Goal: Task Accomplishment & Management: Manage account settings

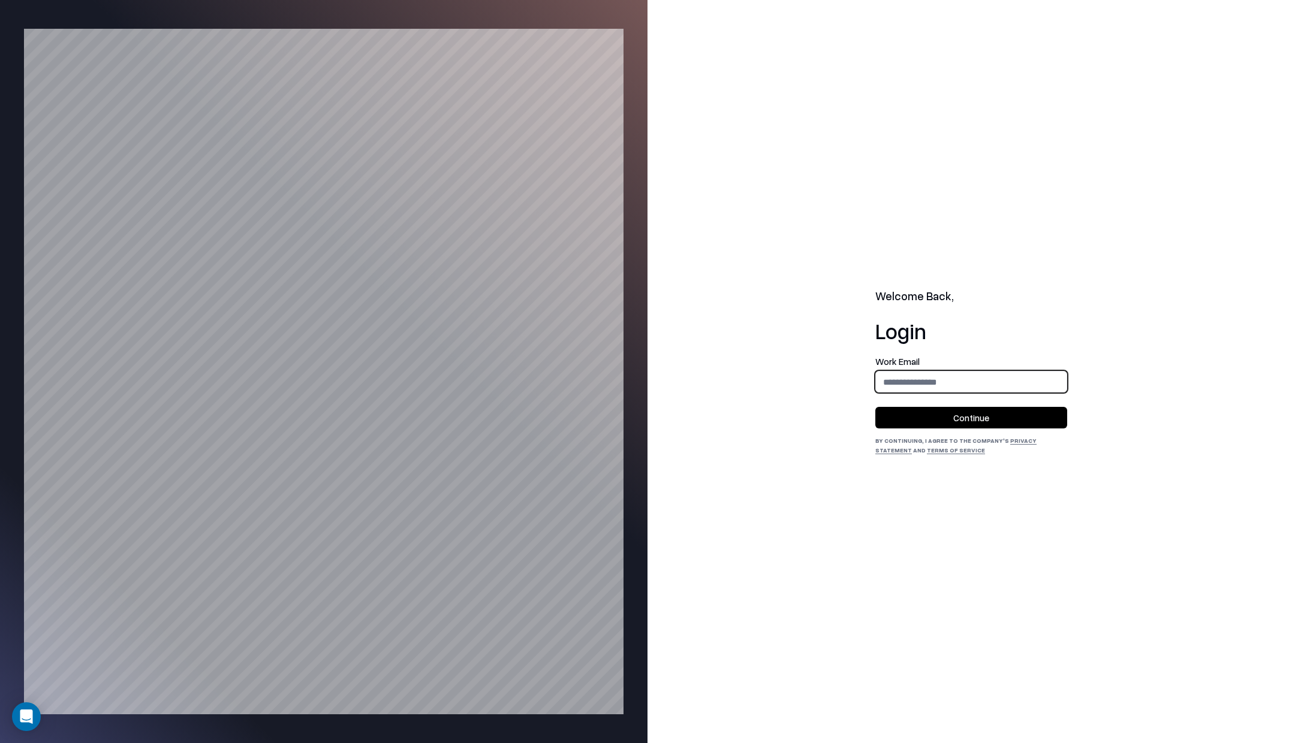
click at [886, 372] on input "email" at bounding box center [971, 382] width 191 height 22
type input "**********"
click at [969, 420] on button "Continue" at bounding box center [971, 418] width 192 height 22
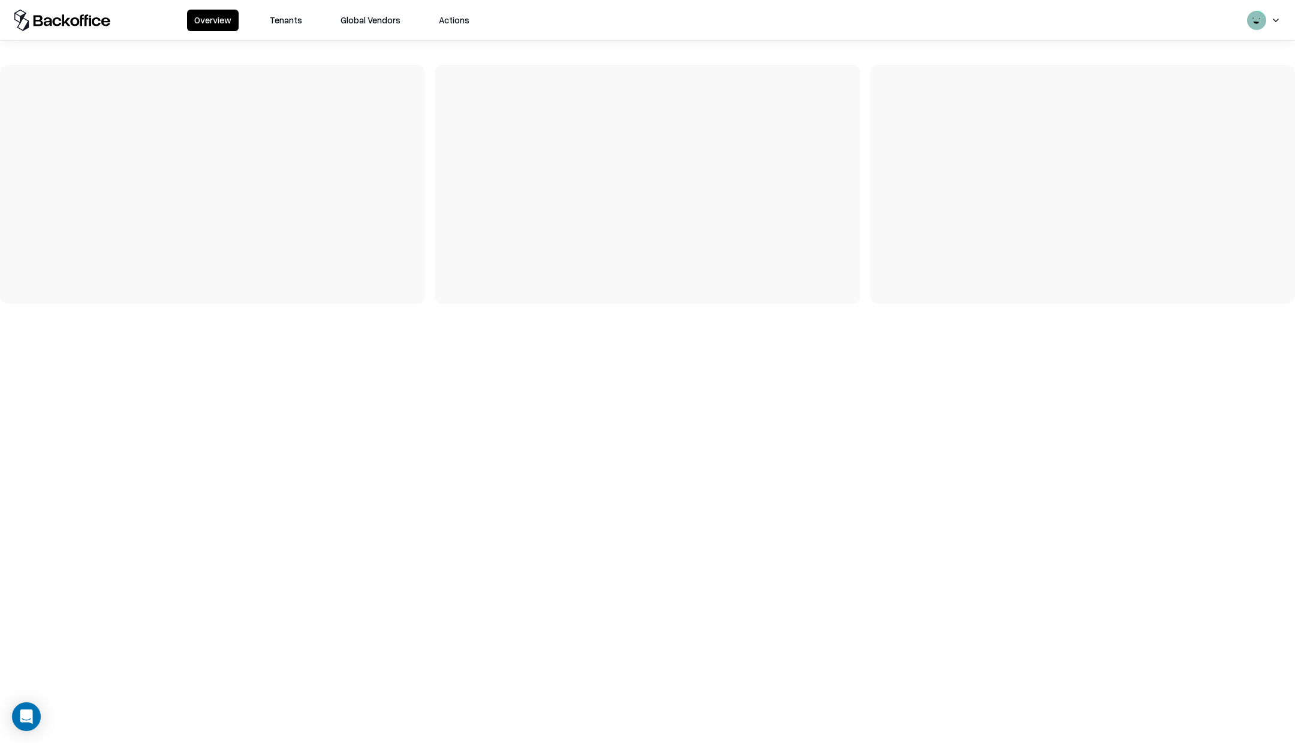
click at [299, 19] on button "Tenants" at bounding box center [286, 21] width 47 height 22
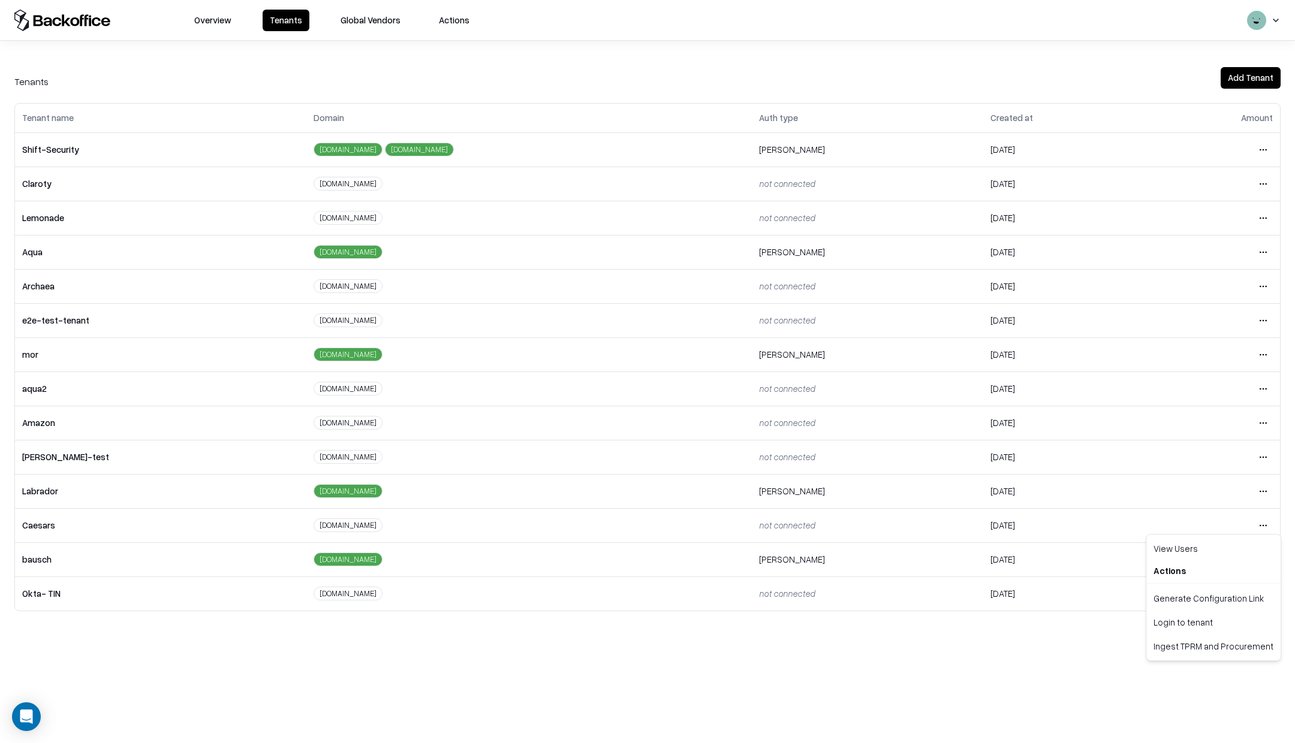
click at [1264, 528] on html "Overview Tenants Global Vendors Actions Tenants Add Tenant Tenant name Domain A…" at bounding box center [647, 371] width 1295 height 743
click at [1167, 623] on div "Login to tenant" at bounding box center [1213, 622] width 129 height 24
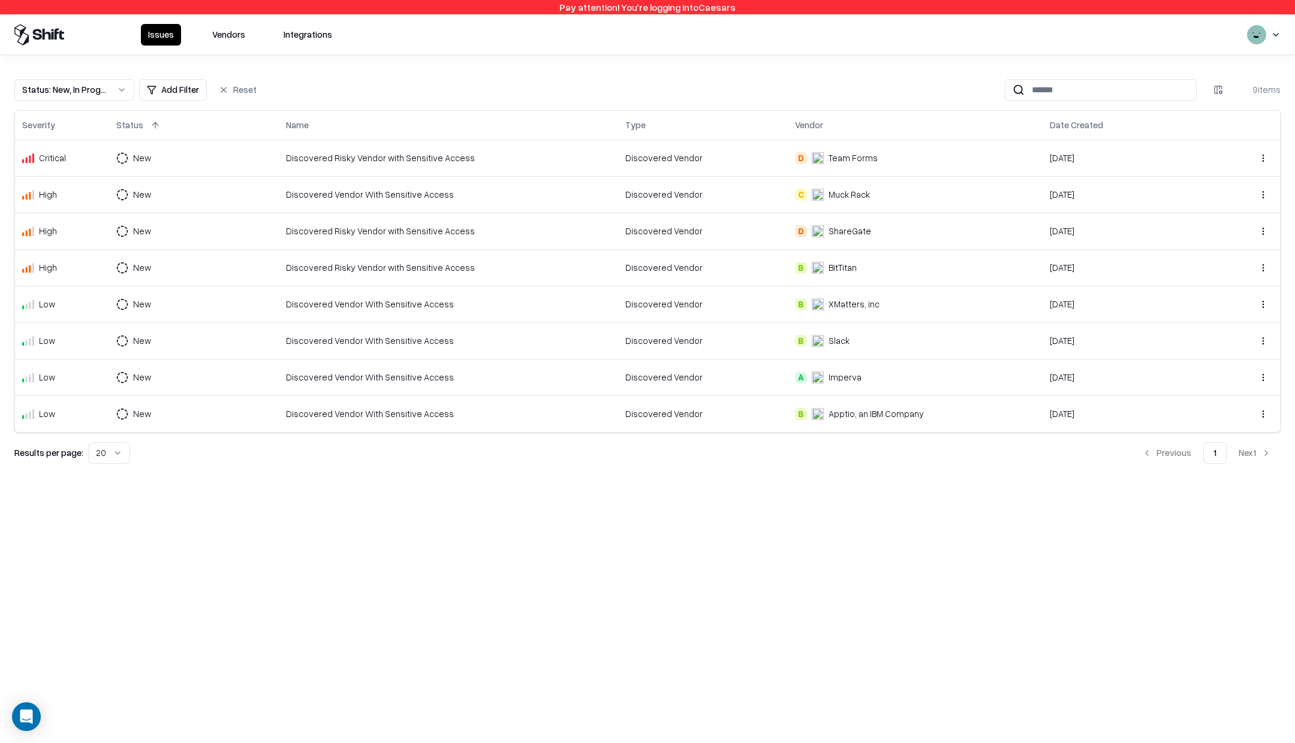
click at [305, 186] on td "Discovered Vendor With Sensitive Access" at bounding box center [448, 194] width 339 height 37
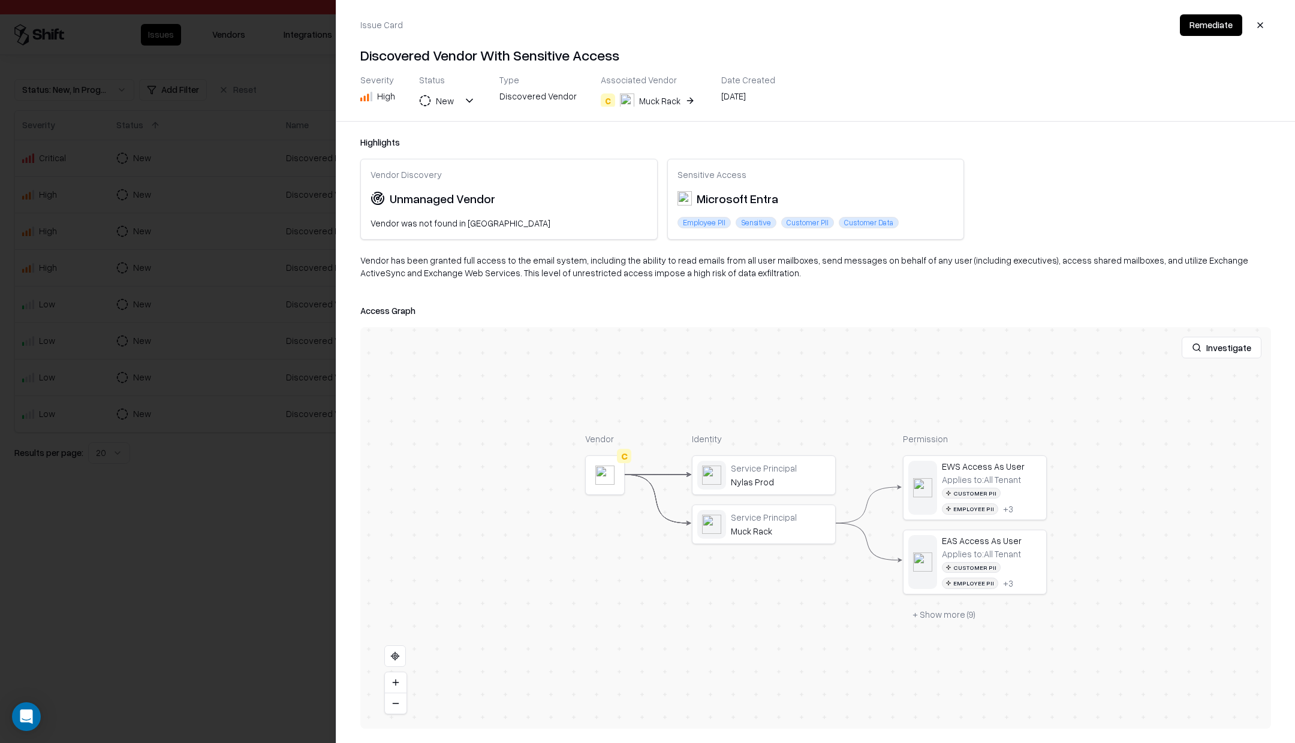
click at [951, 621] on button "+ Show more ( 9 )" at bounding box center [944, 615] width 82 height 22
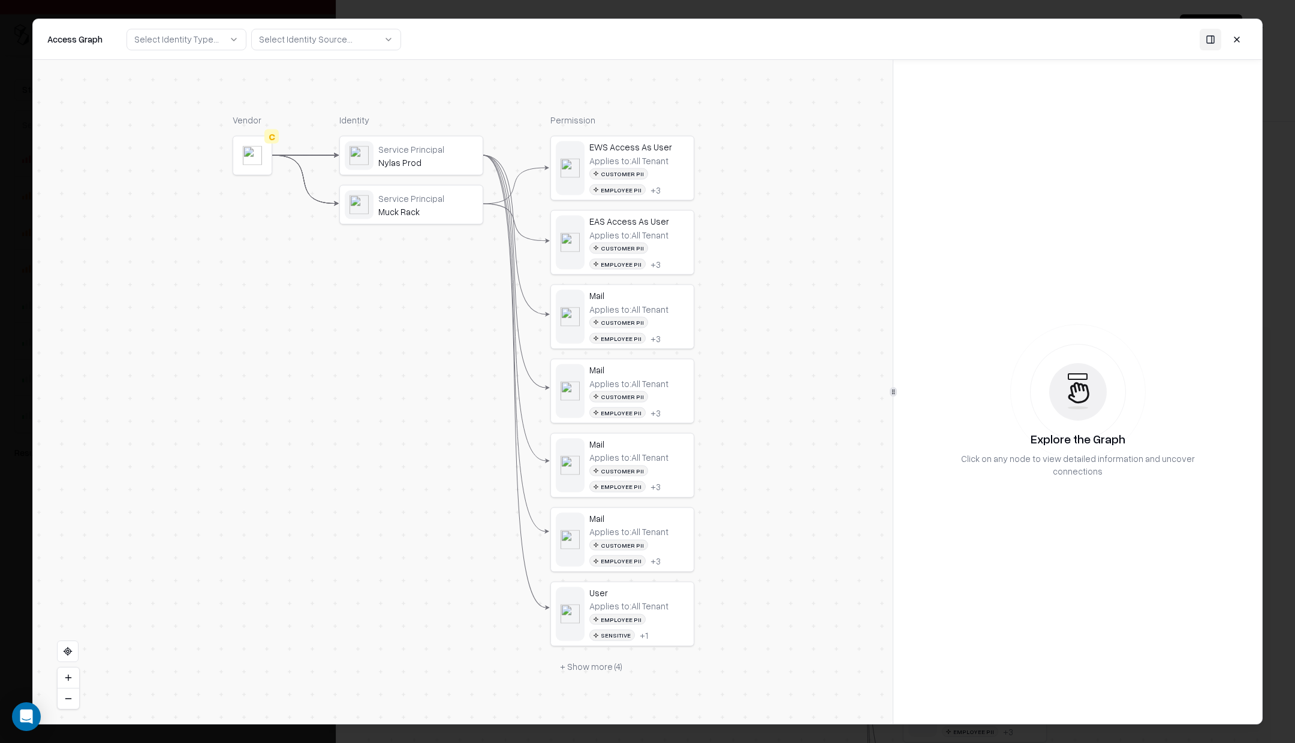
click at [430, 158] on div "Nylas Prod" at bounding box center [428, 162] width 100 height 11
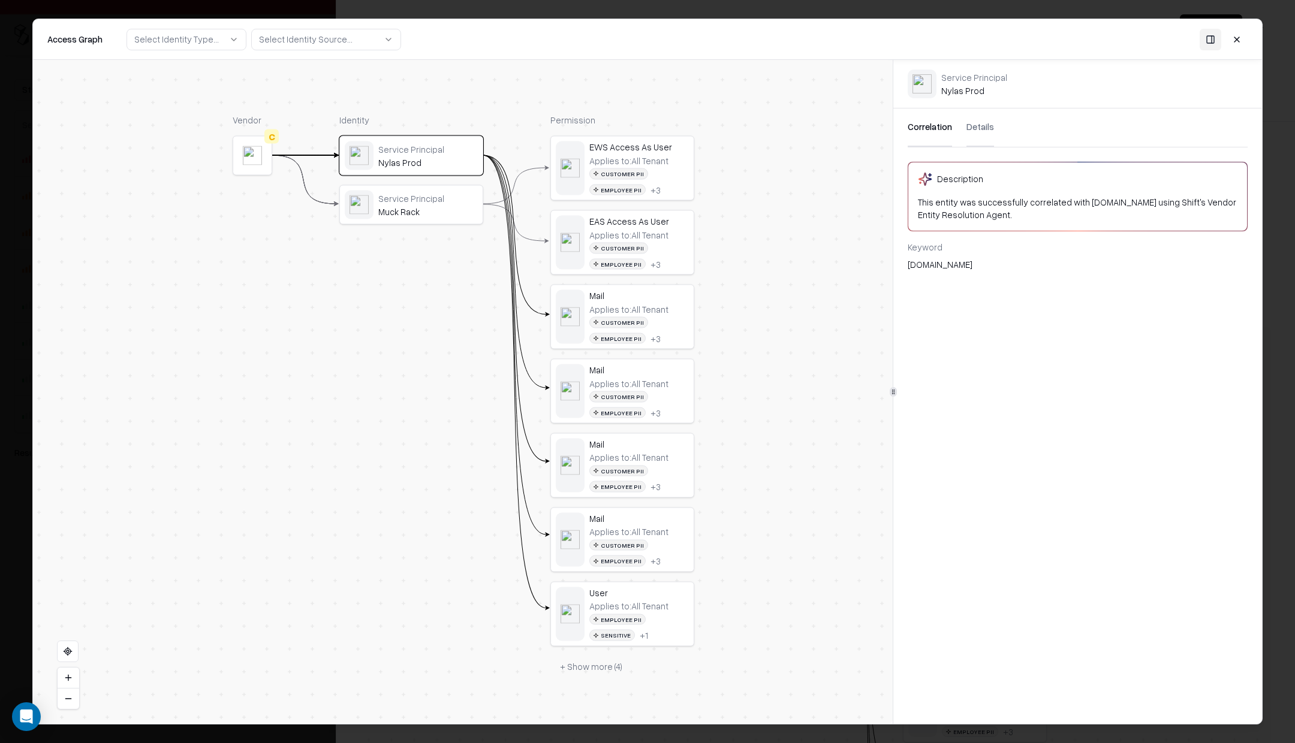
click at [990, 135] on button "Details" at bounding box center [980, 128] width 28 height 38
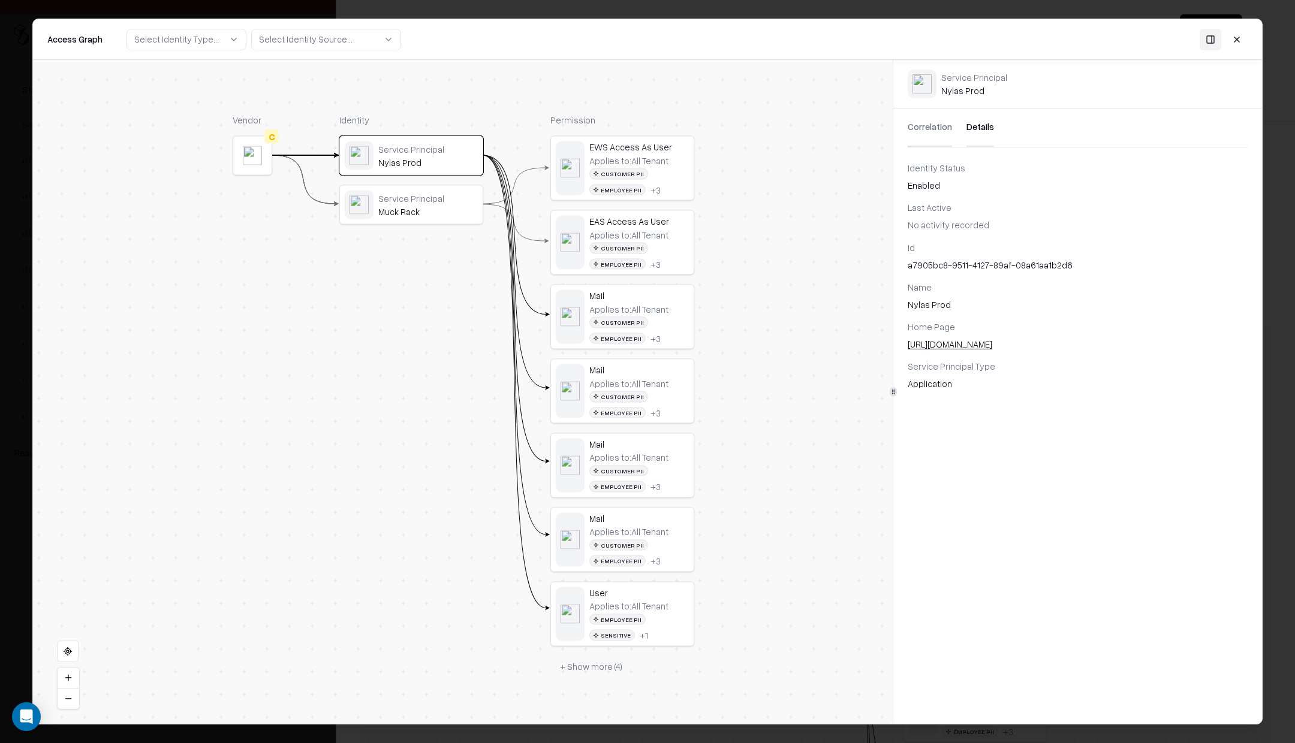
click at [1247, 34] on button at bounding box center [1237, 40] width 22 height 22
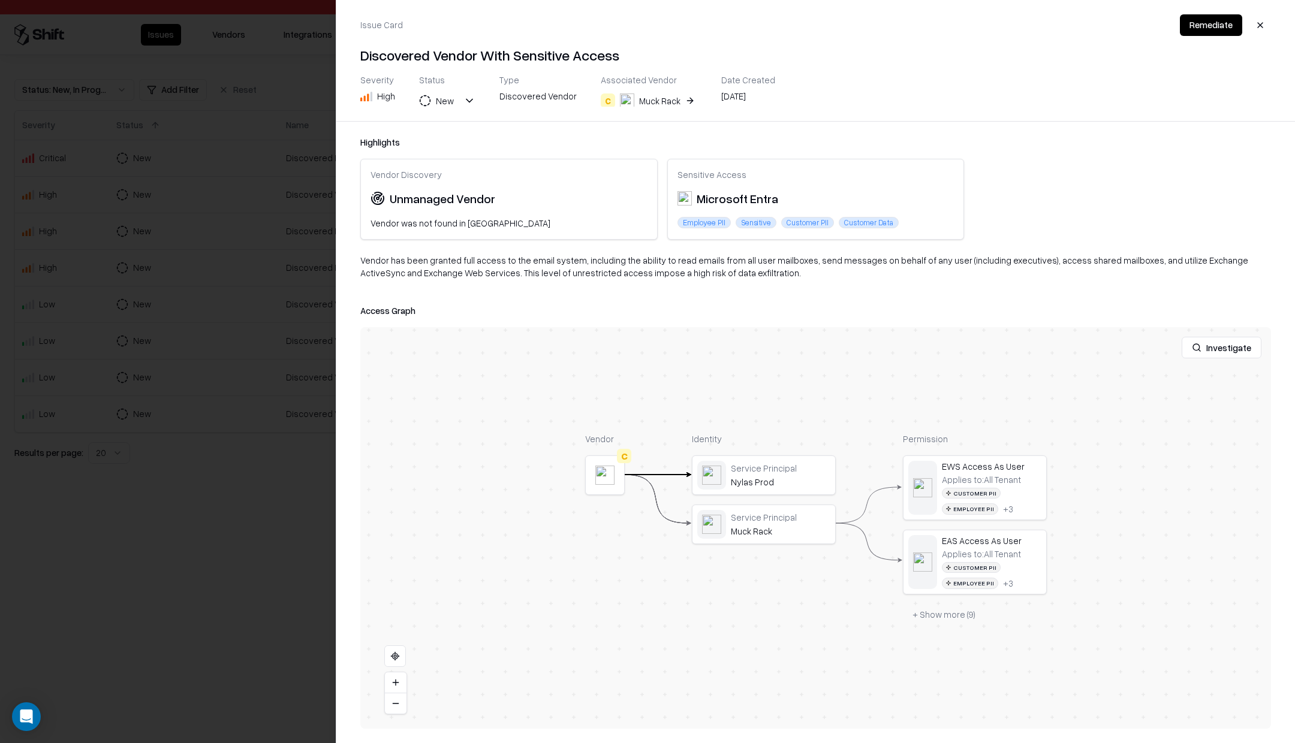
click at [1259, 22] on button "button" at bounding box center [1260, 25] width 22 height 22
